Goal: Check status

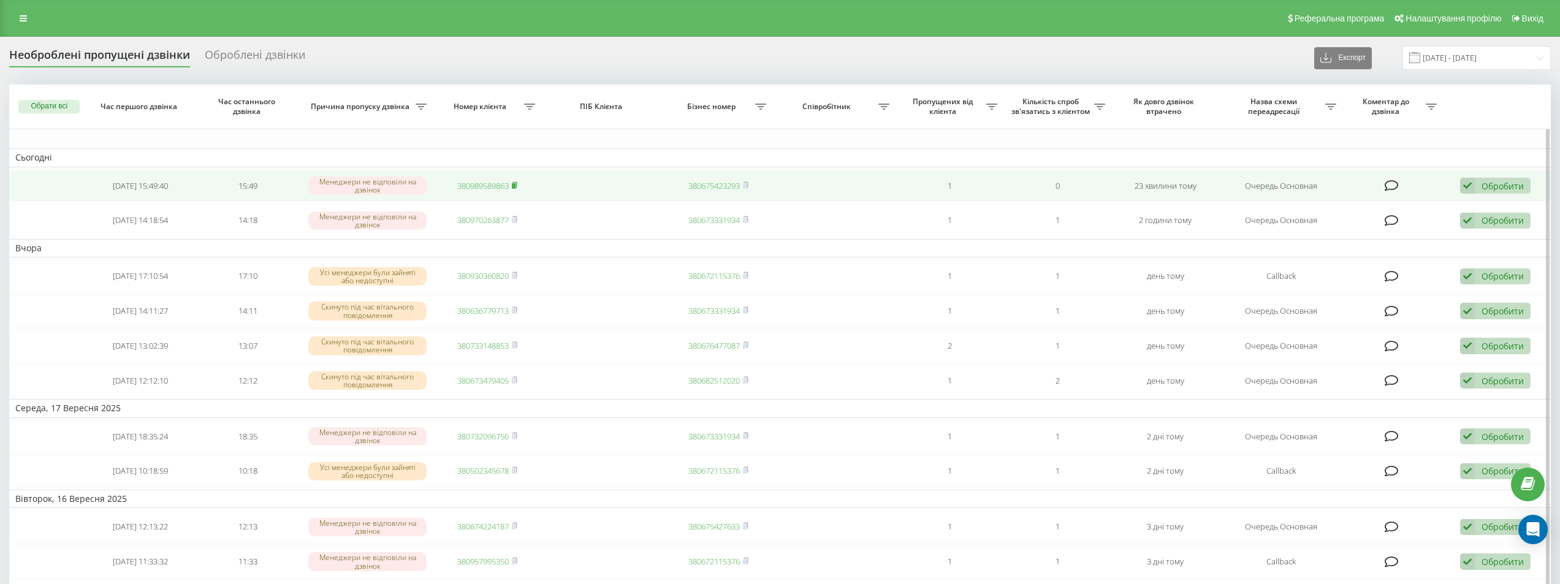
click at [515, 185] on rect at bounding box center [514, 186] width 4 height 6
